Goal: Navigation & Orientation: Find specific page/section

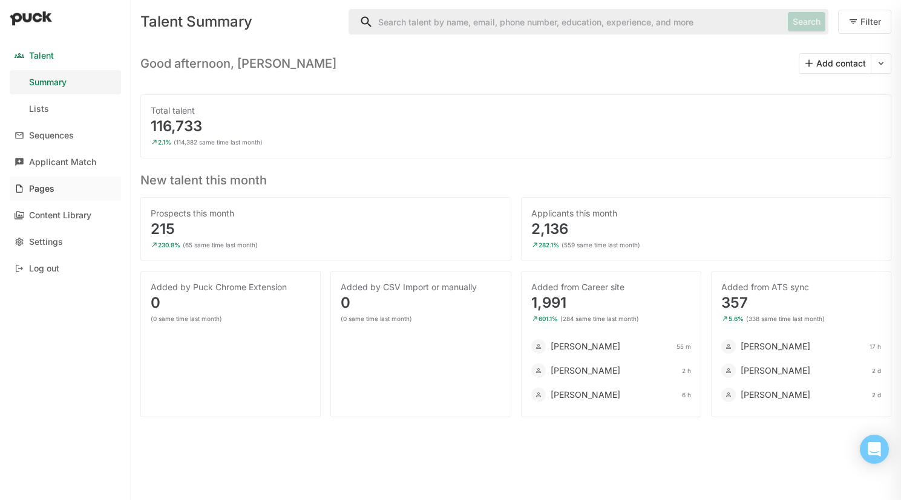
click at [68, 188] on link "Pages" at bounding box center [65, 189] width 111 height 24
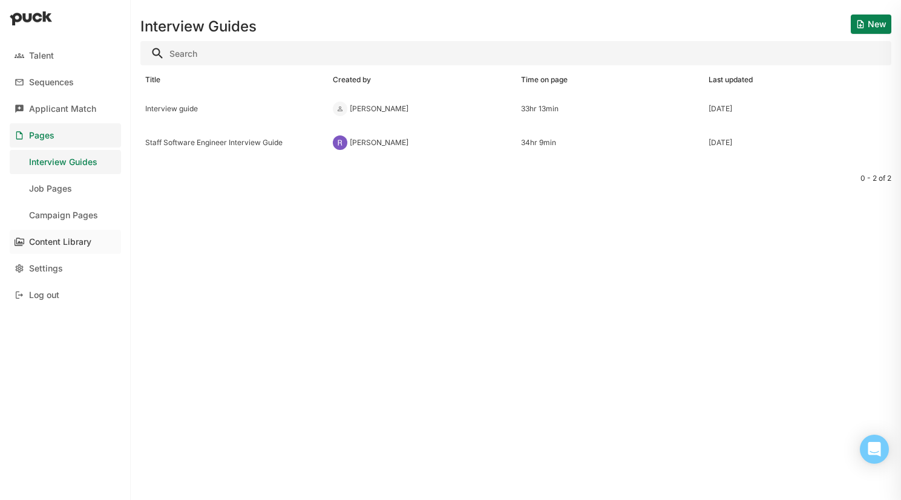
click at [62, 236] on link "Content Library" at bounding box center [65, 242] width 111 height 24
